Goal: Check status: Check status

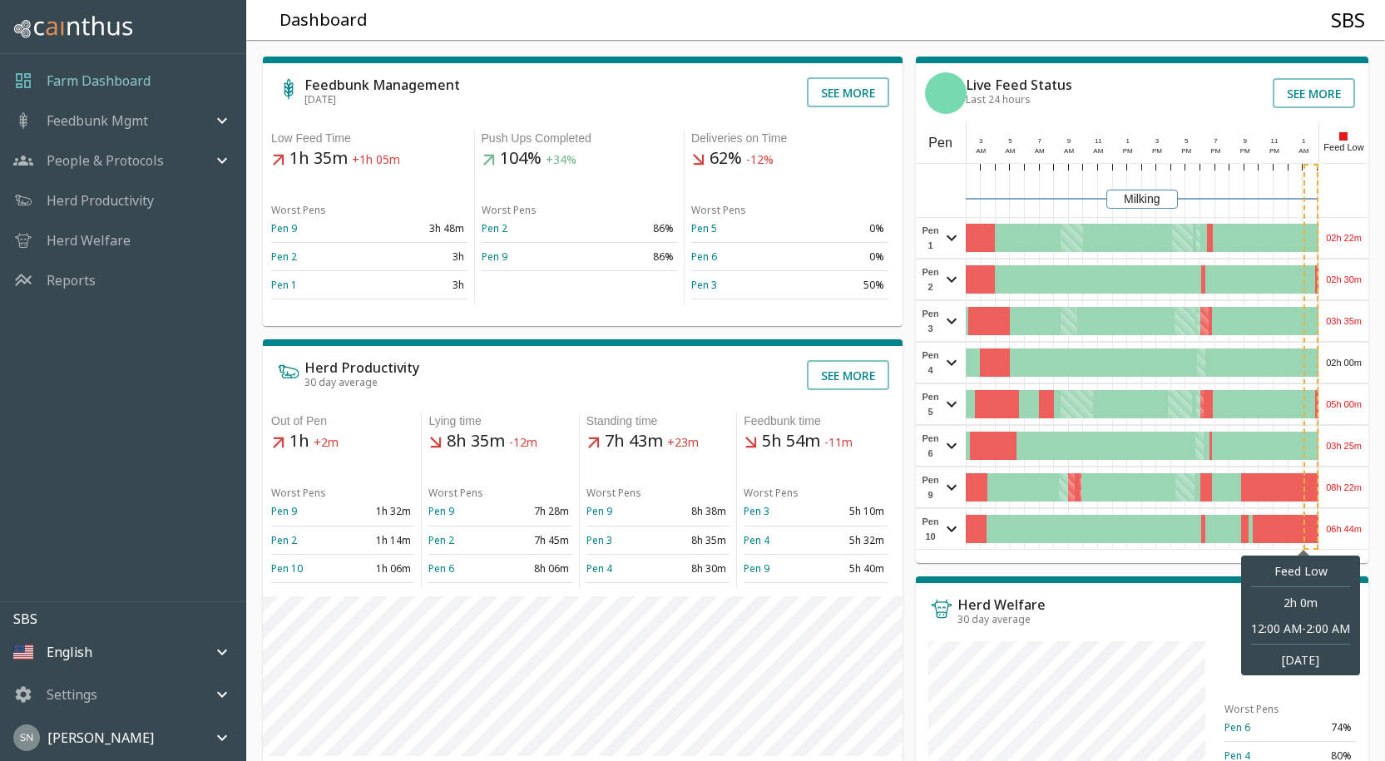
drag, startPoint x: 1303, startPoint y: 518, endPoint x: 1315, endPoint y: 324, distance: 194.2
click at [1311, 452] on div "Milking Pen 1 02h 22m View Pen E W 1 2 3 4 Pen 2 02h 30m View Pen E W 1 2 3 4 P…" at bounding box center [1142, 357] width 453 height 386
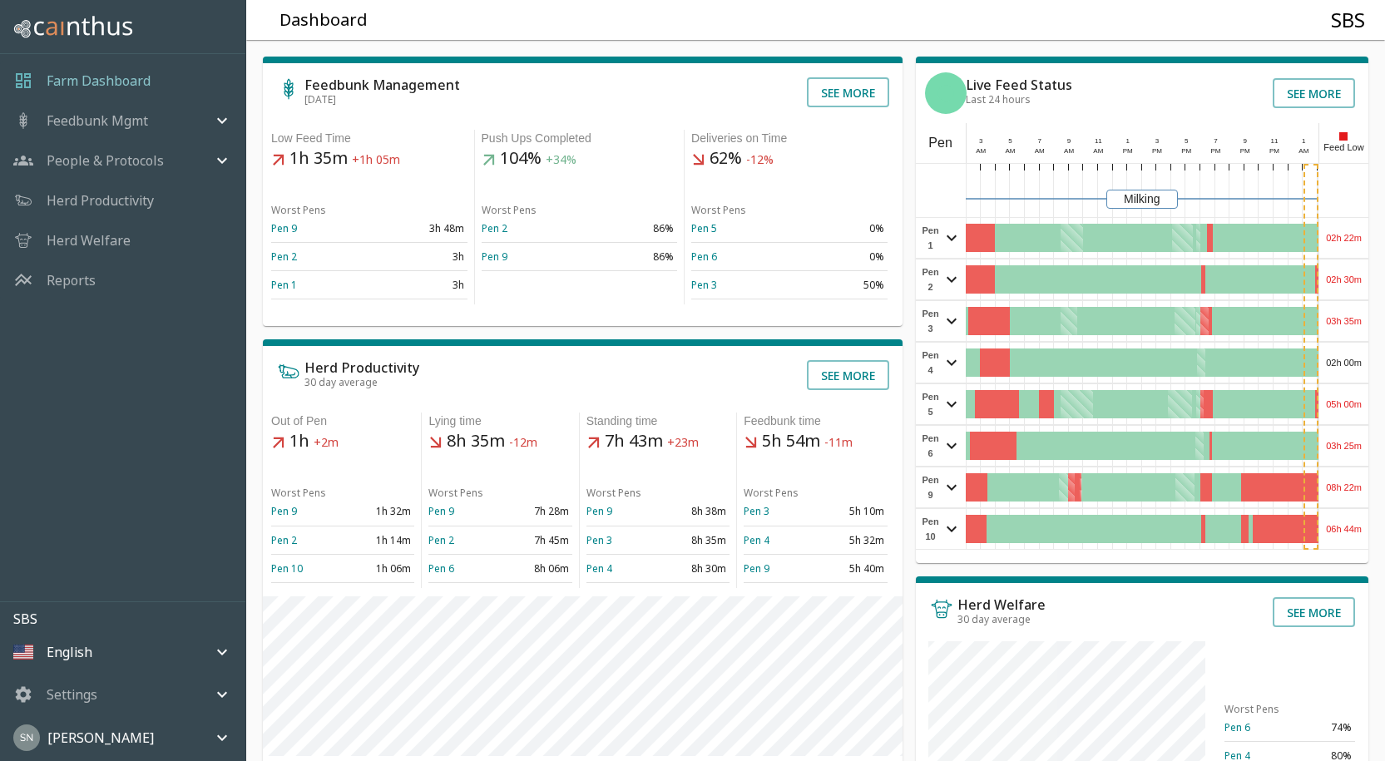
click at [1360, 232] on div "02h 22m" at bounding box center [1344, 238] width 49 height 40
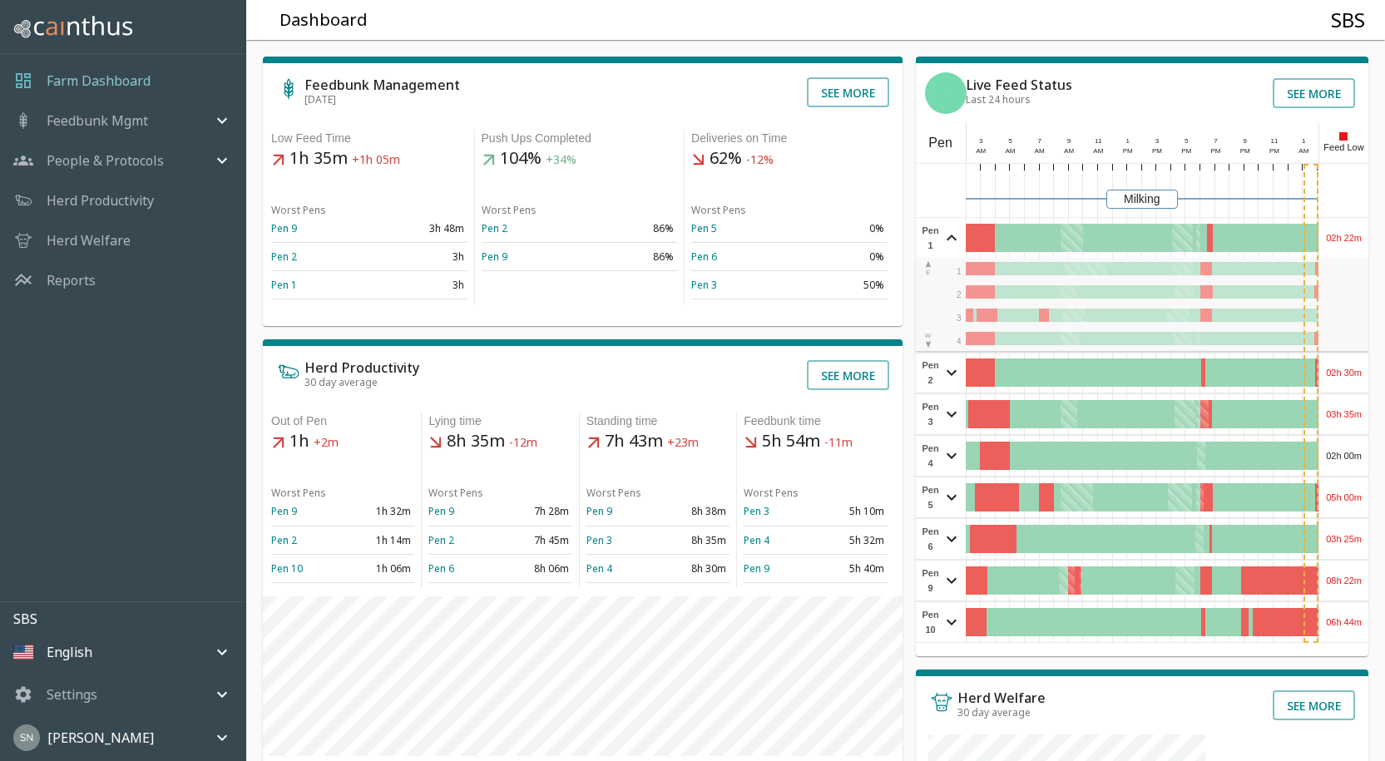
click at [1368, 228] on div "02h 22m" at bounding box center [1344, 238] width 49 height 40
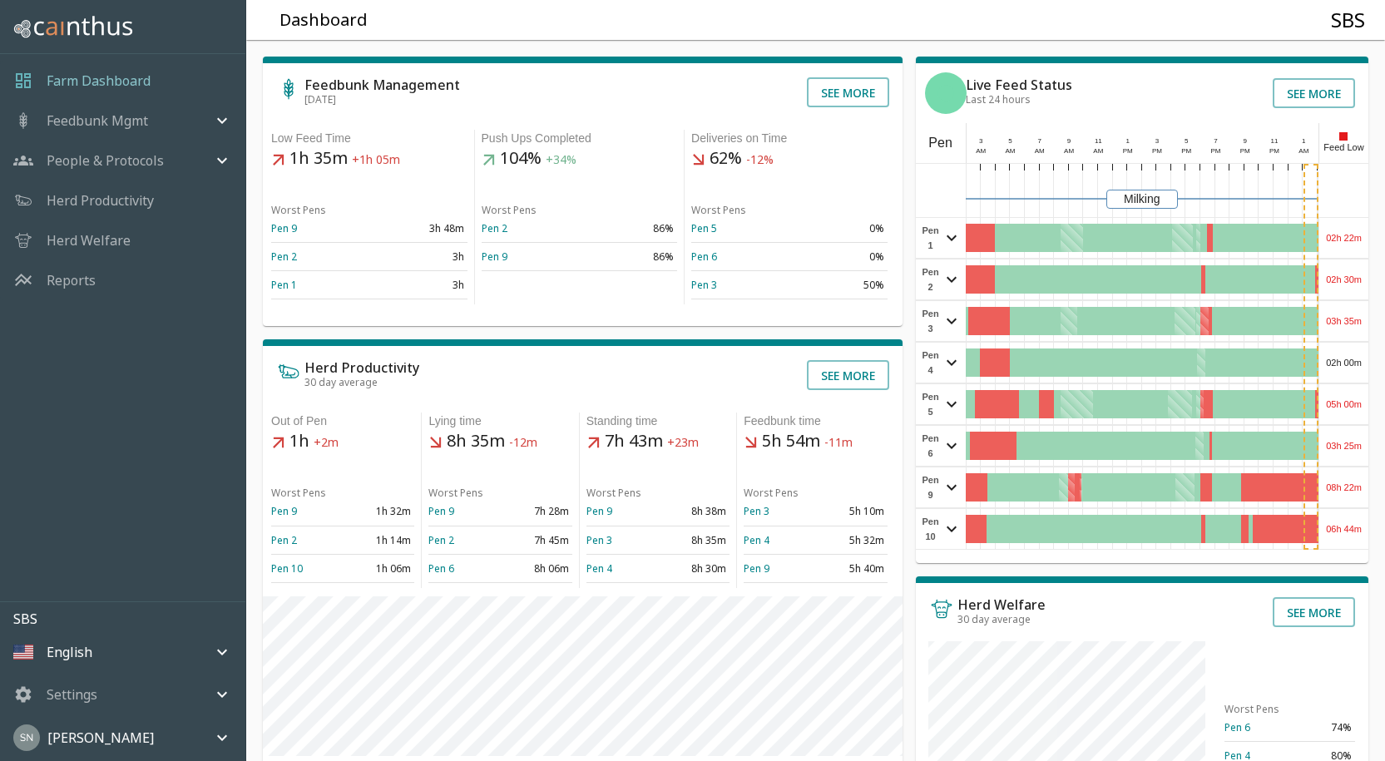
click at [1357, 278] on div "02h 30m" at bounding box center [1344, 280] width 49 height 40
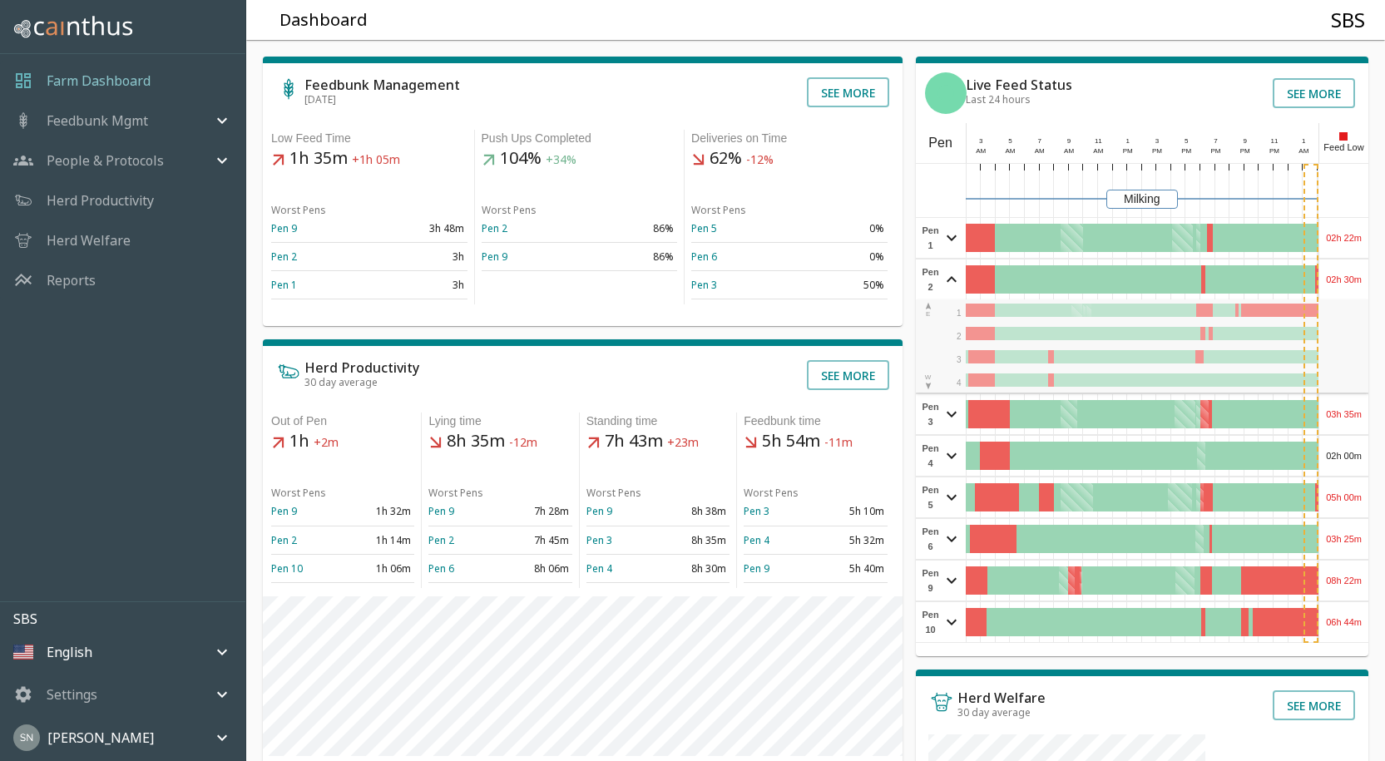
click at [1357, 278] on div "02h 30m" at bounding box center [1344, 280] width 49 height 40
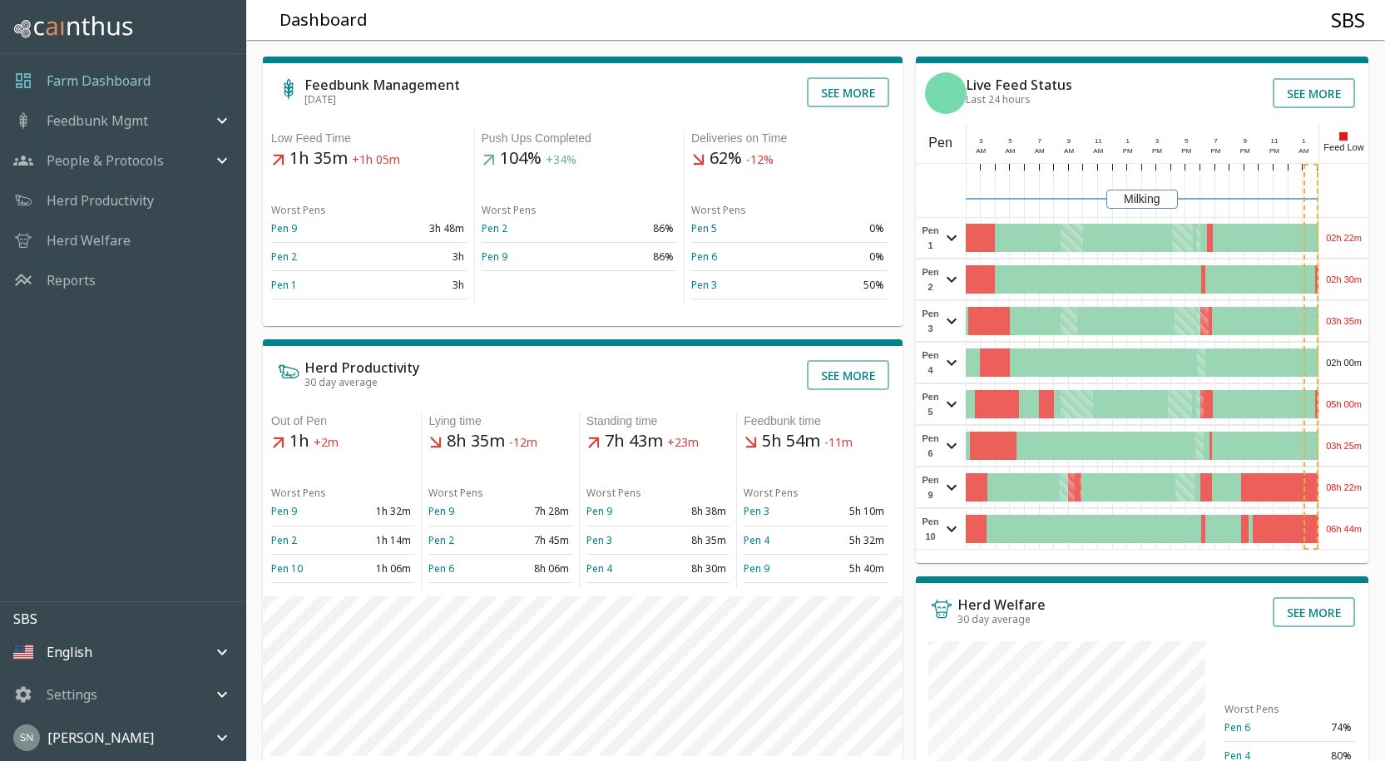
click at [1343, 315] on div "03h 35m" at bounding box center [1344, 321] width 49 height 40
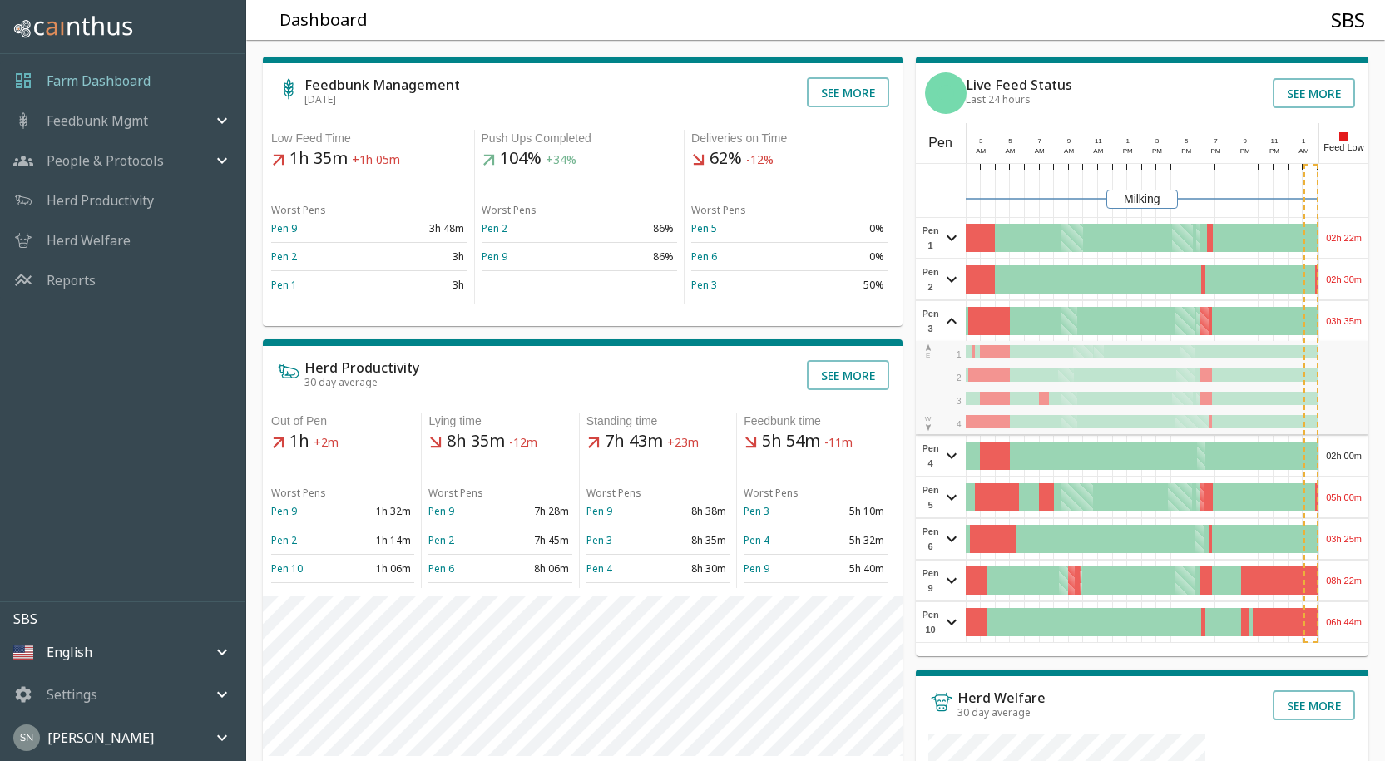
click at [1343, 315] on div "03h 35m" at bounding box center [1344, 321] width 49 height 40
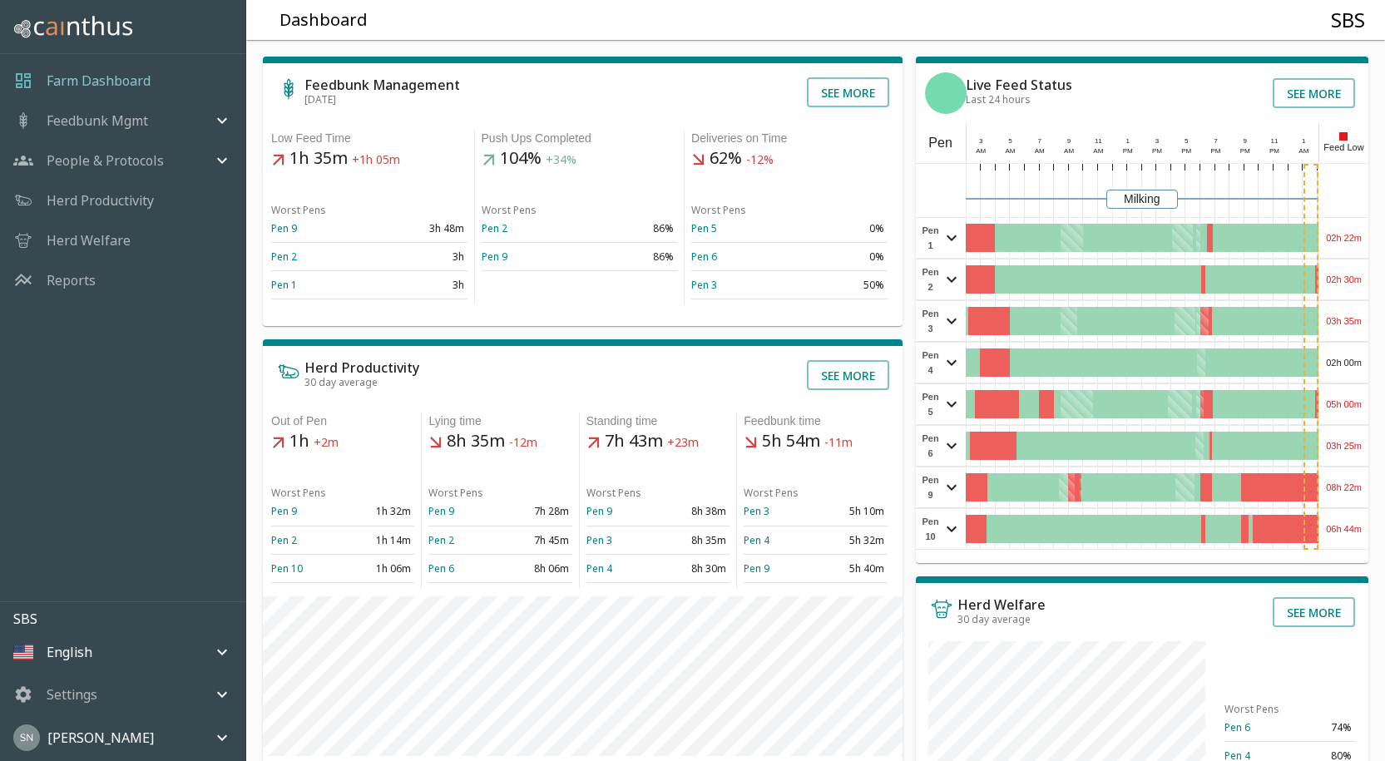
click at [1343, 365] on div "02h 00m" at bounding box center [1344, 363] width 49 height 40
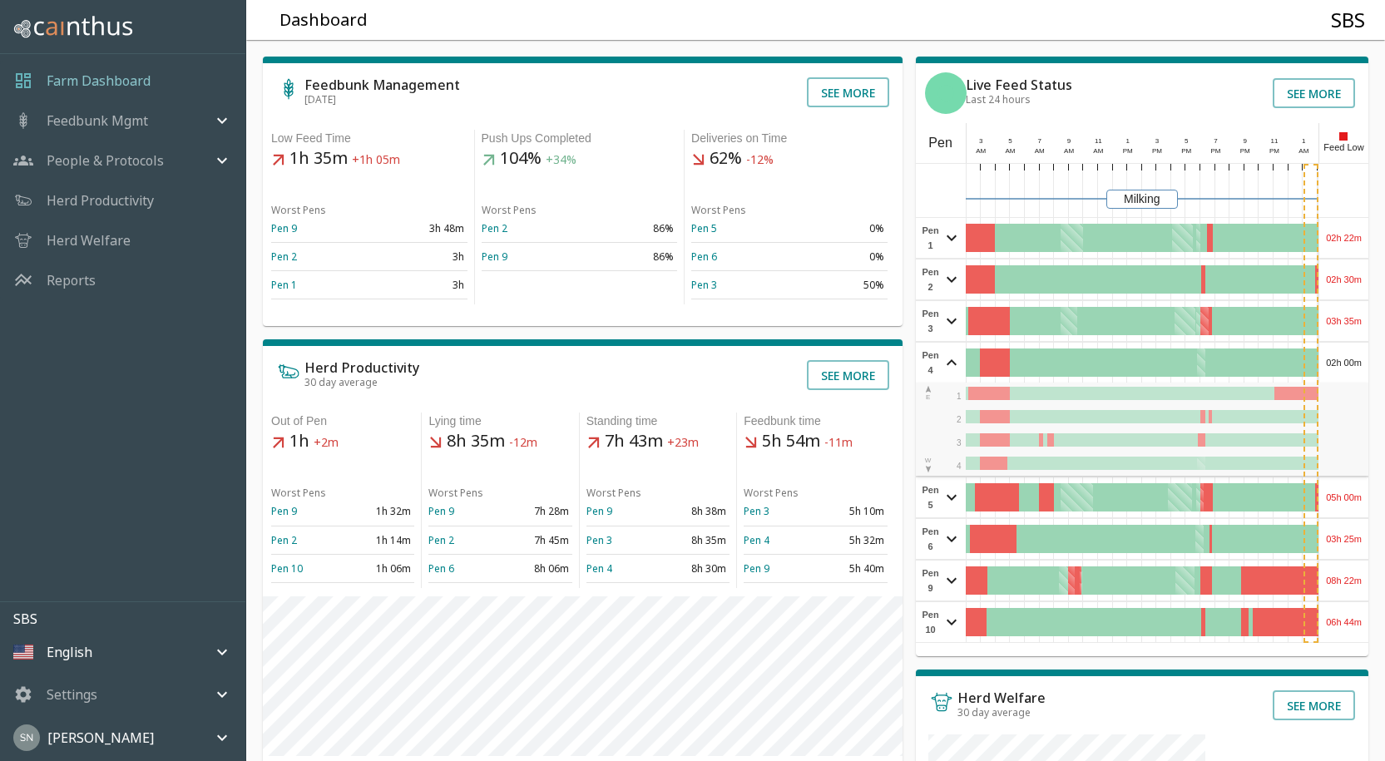
click at [1343, 365] on div "02h 00m" at bounding box center [1344, 363] width 49 height 40
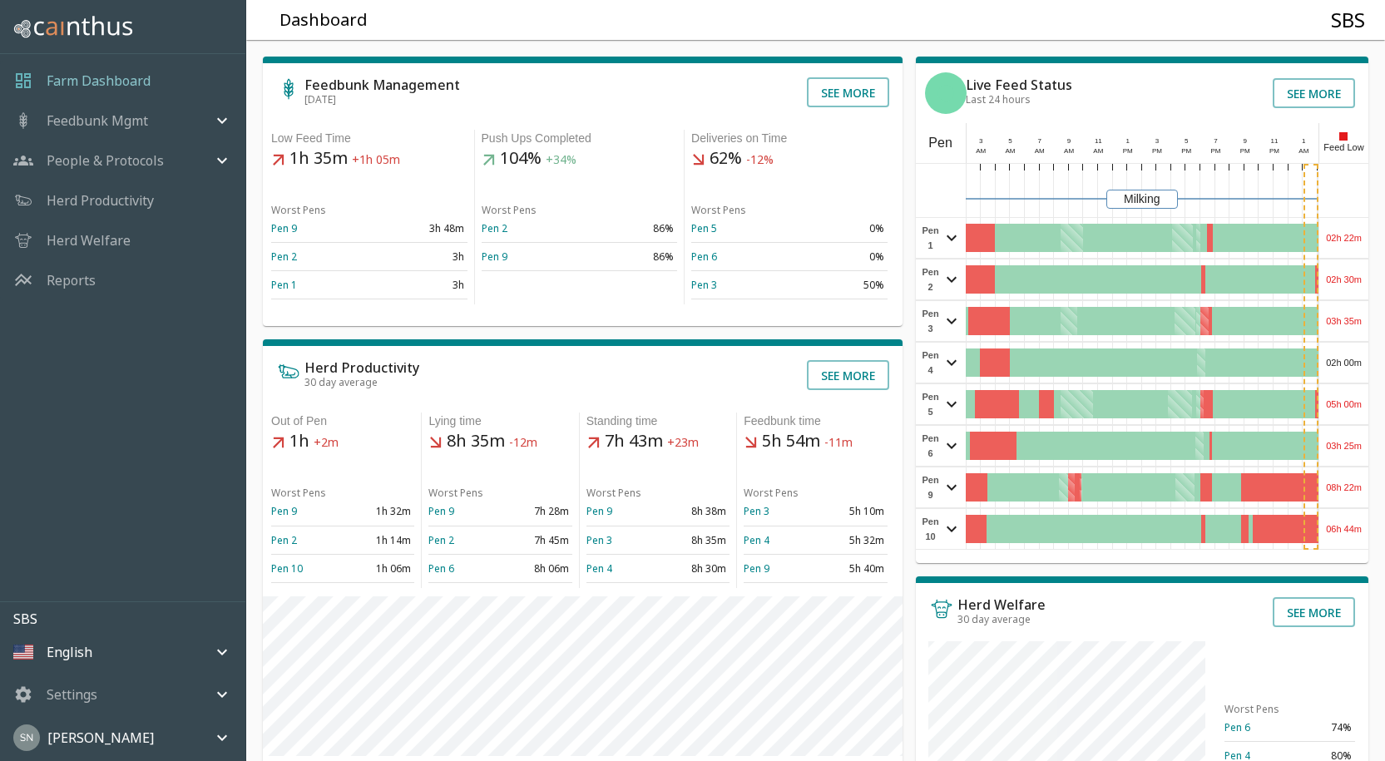
click at [1340, 396] on div "05h 00m" at bounding box center [1344, 404] width 49 height 40
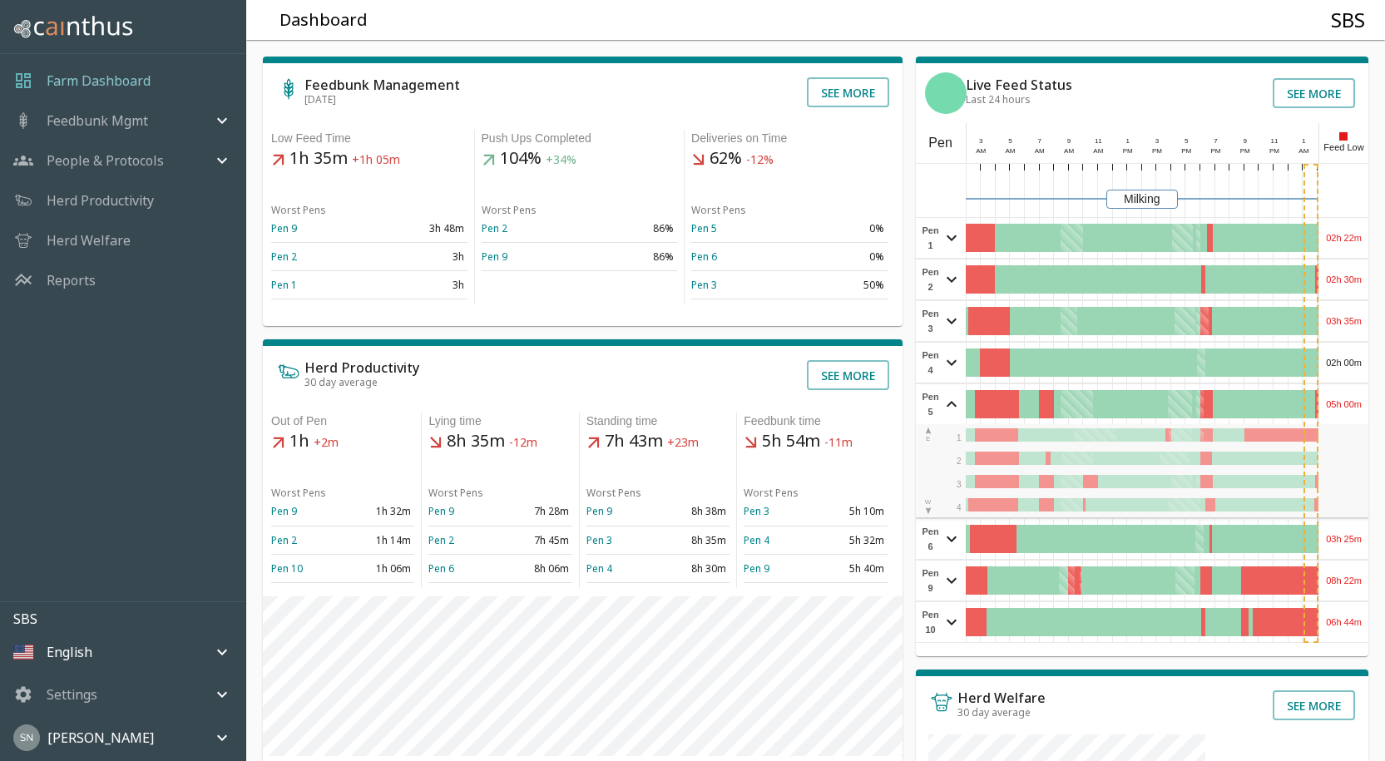
click at [1340, 396] on div "05h 00m" at bounding box center [1344, 404] width 49 height 40
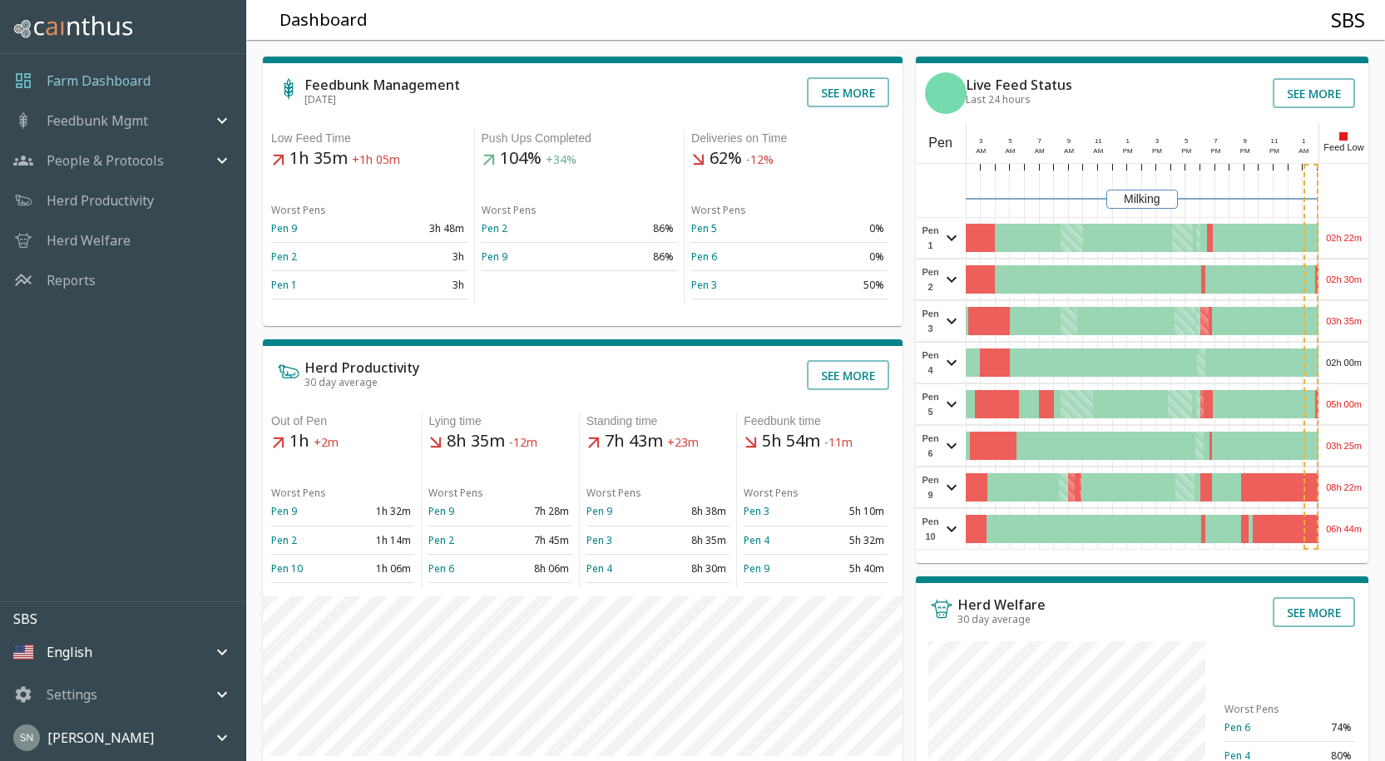
click at [1344, 447] on div "03h 25m" at bounding box center [1344, 446] width 49 height 40
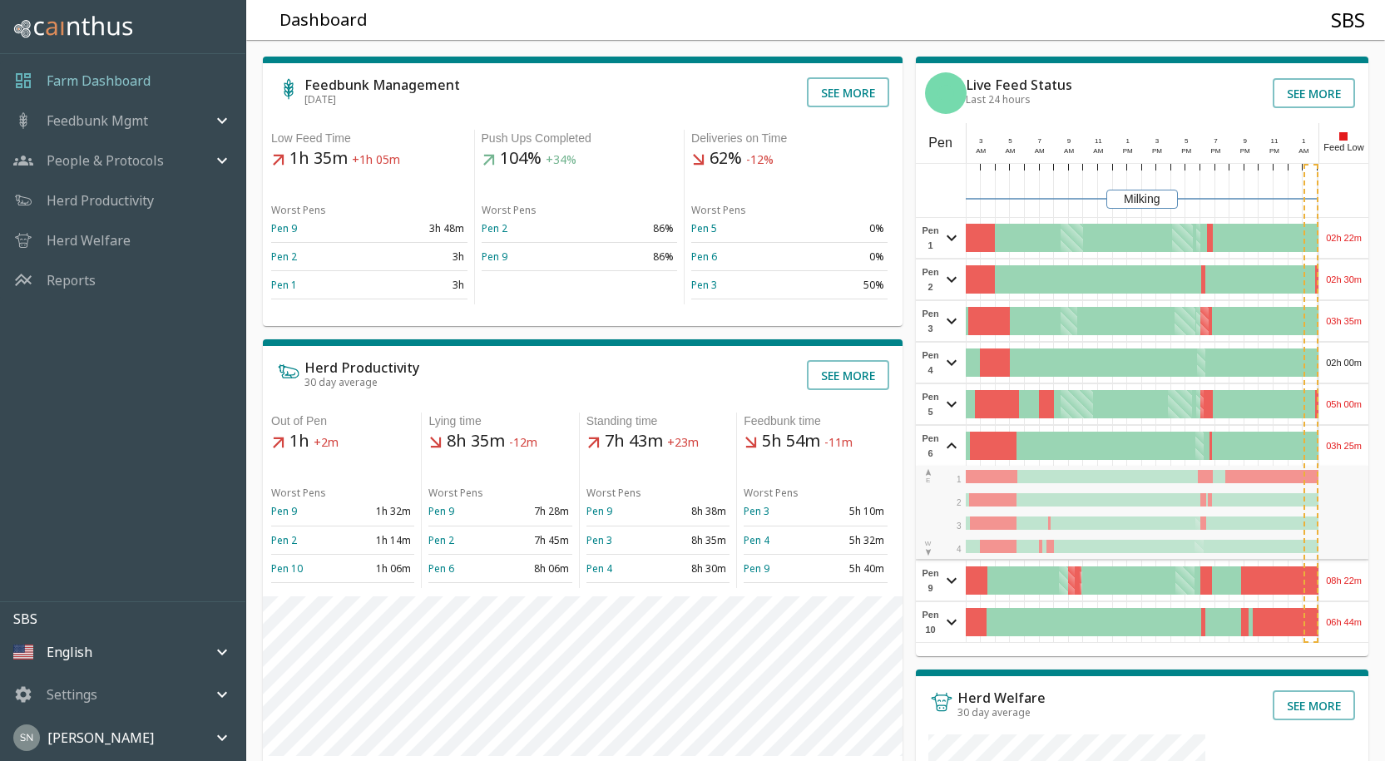
click at [1345, 445] on div "03h 25m" at bounding box center [1344, 446] width 49 height 40
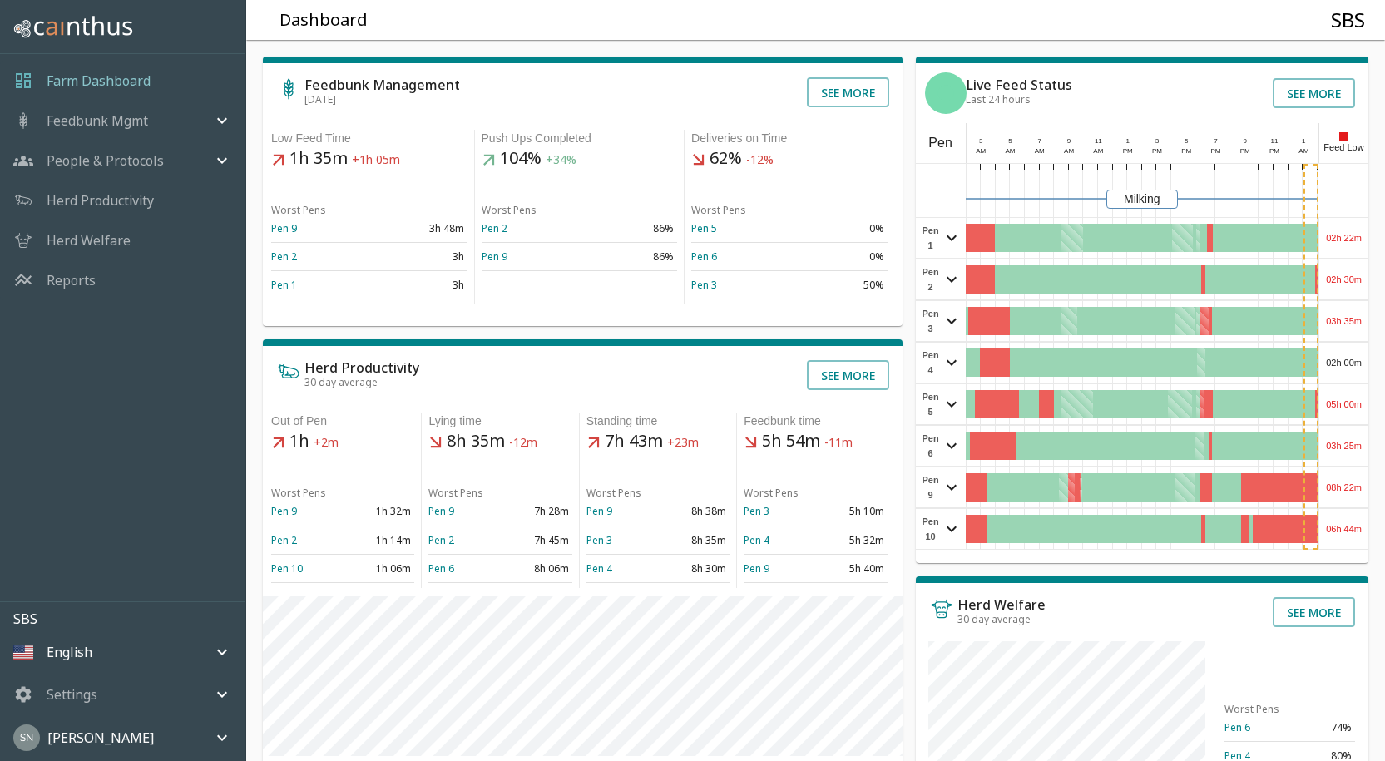
click at [1350, 488] on div "08h 22m" at bounding box center [1344, 488] width 49 height 40
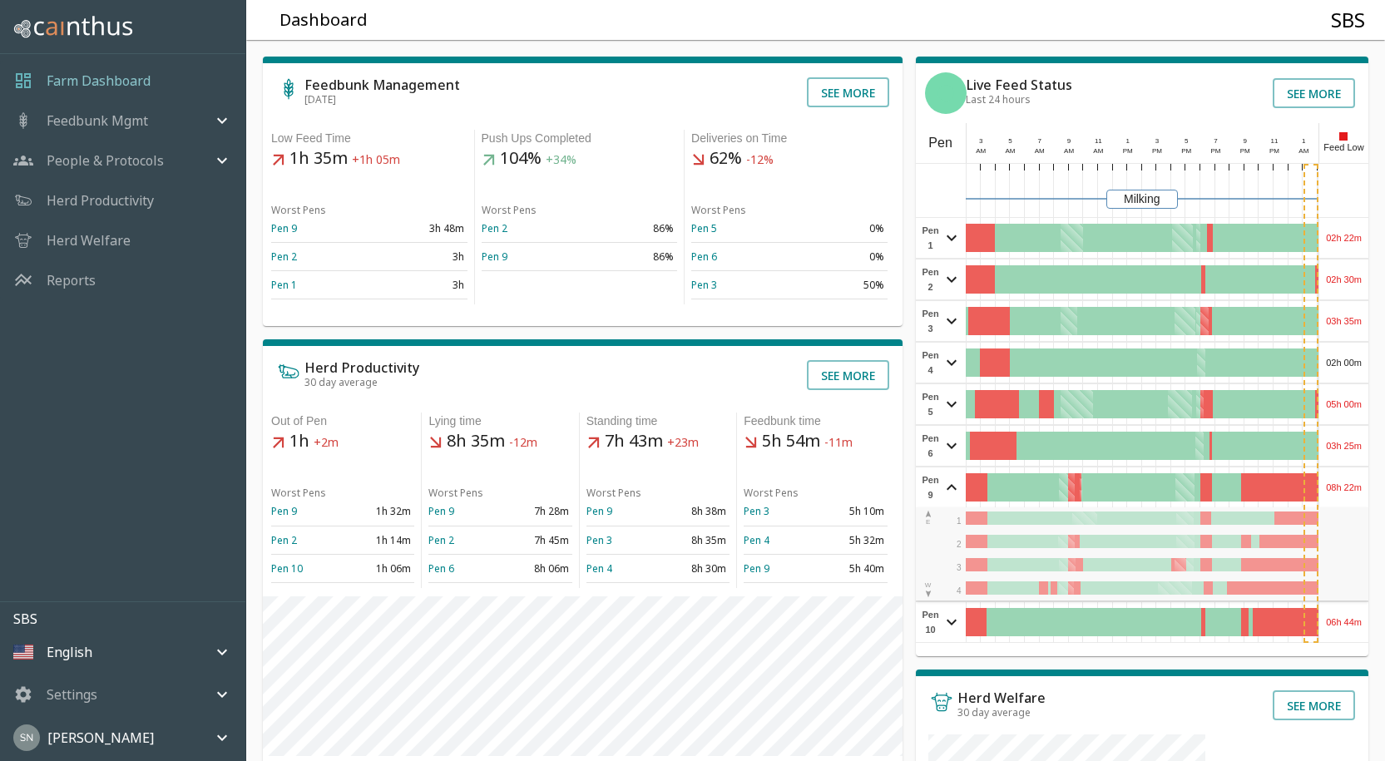
click at [1350, 486] on div "08h 22m" at bounding box center [1344, 488] width 49 height 40
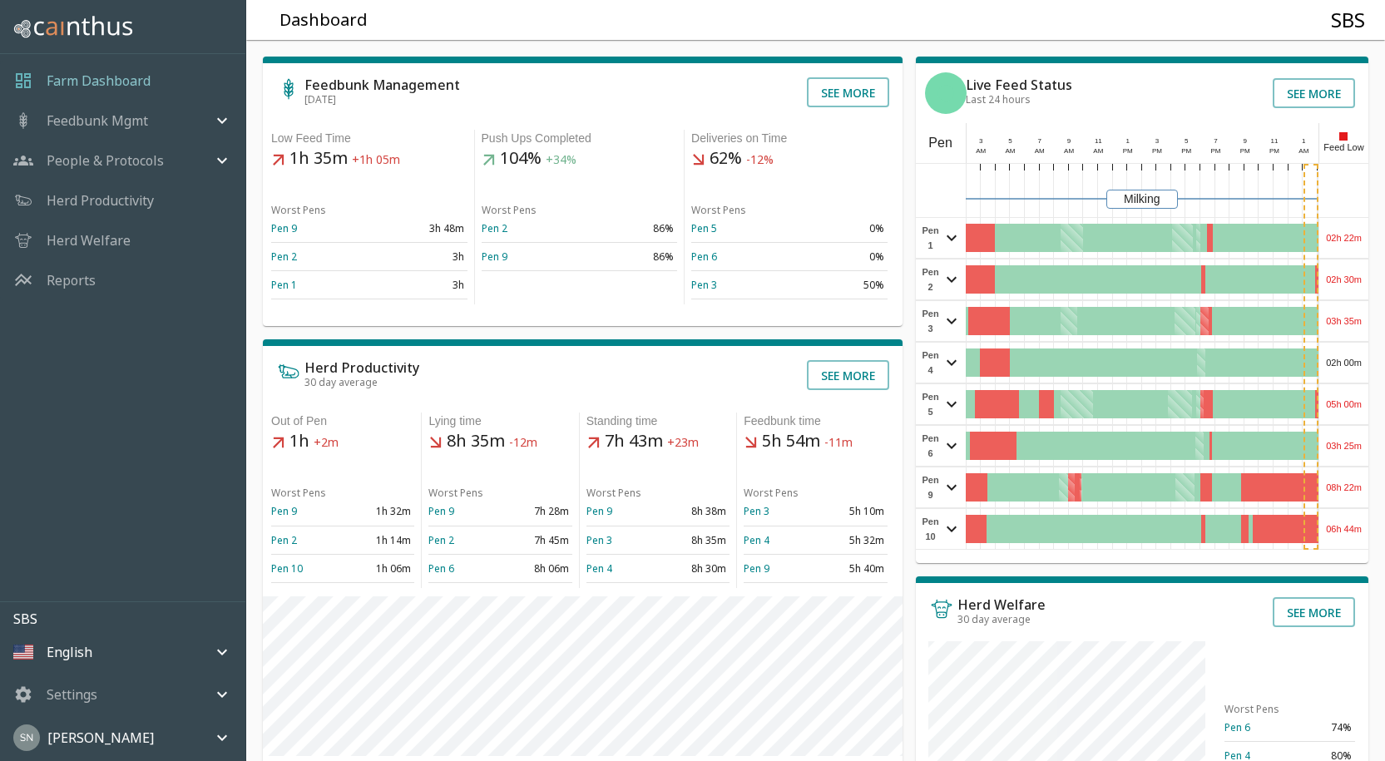
click at [1345, 534] on div "06h 44m" at bounding box center [1344, 529] width 49 height 40
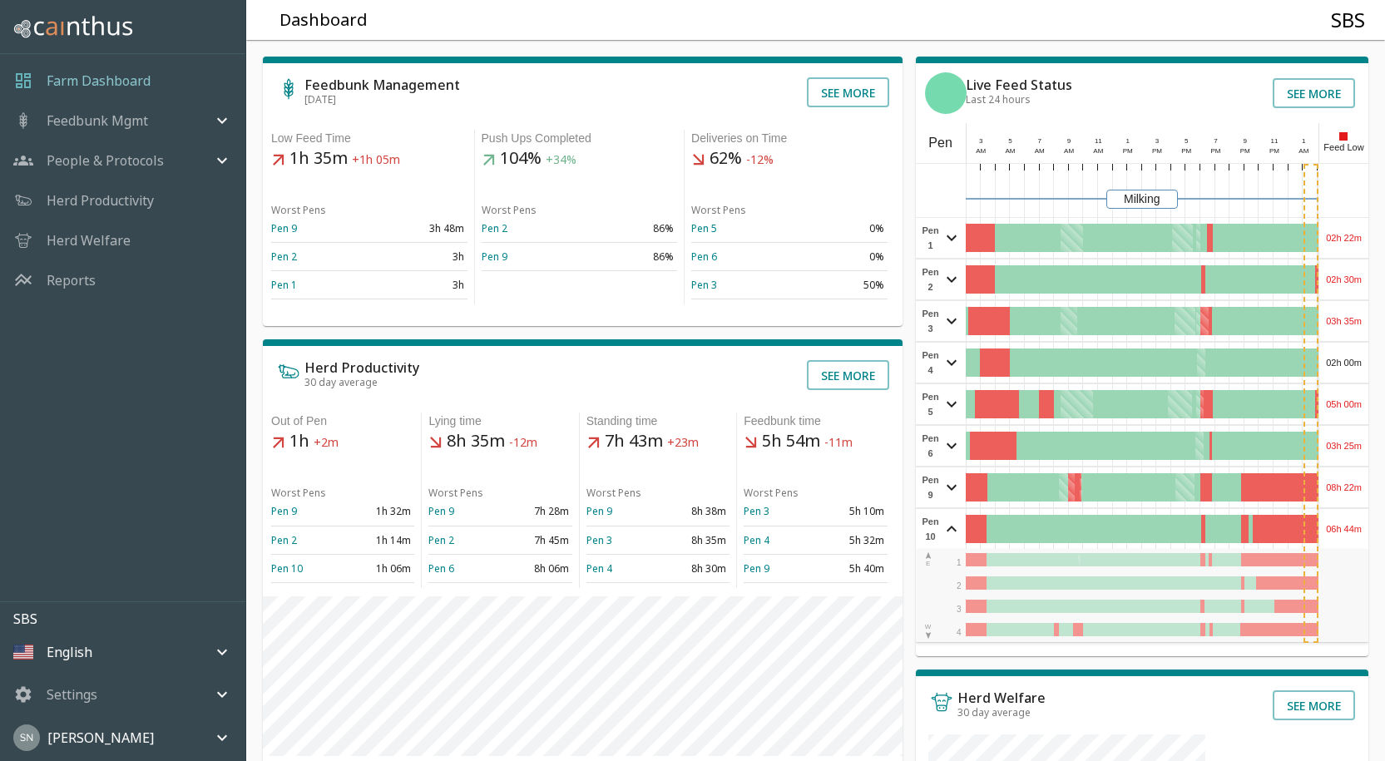
click at [1345, 533] on div "06h 44m" at bounding box center [1344, 529] width 49 height 40
